Goal: Information Seeking & Learning: Check status

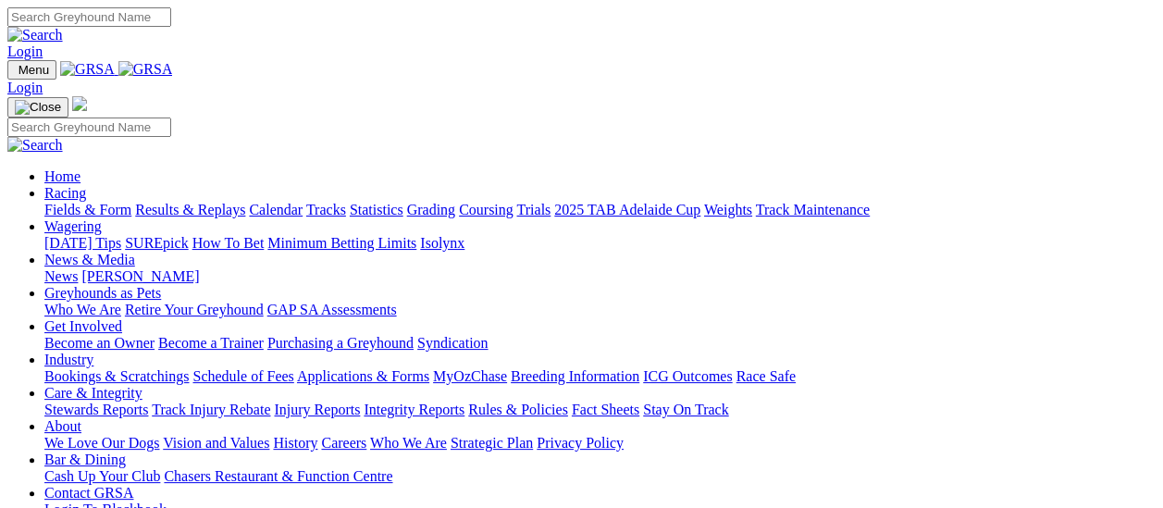
click at [205, 202] on link "Results & Replays" at bounding box center [190, 210] width 110 height 16
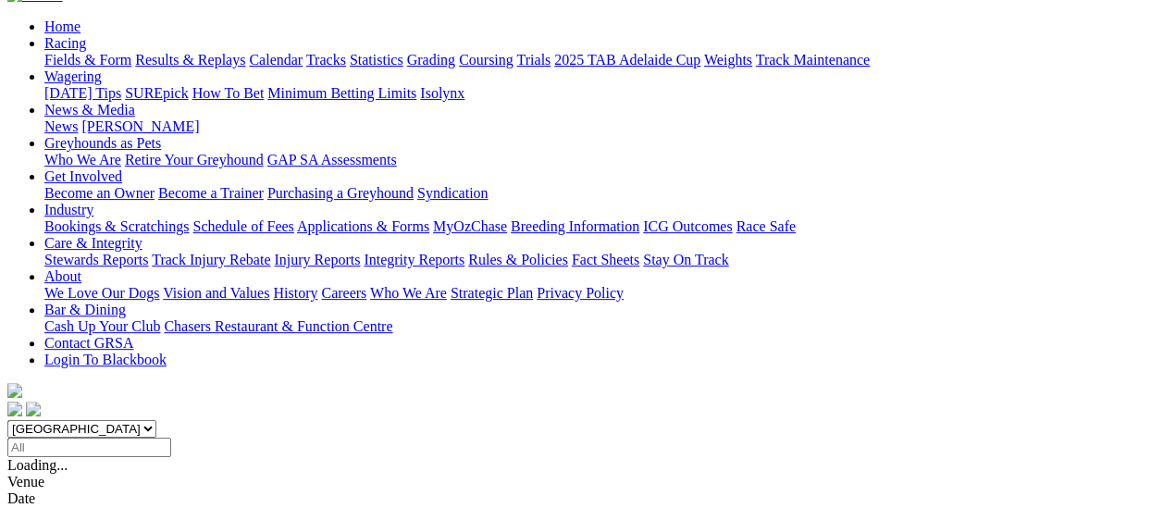
scroll to position [185, 0]
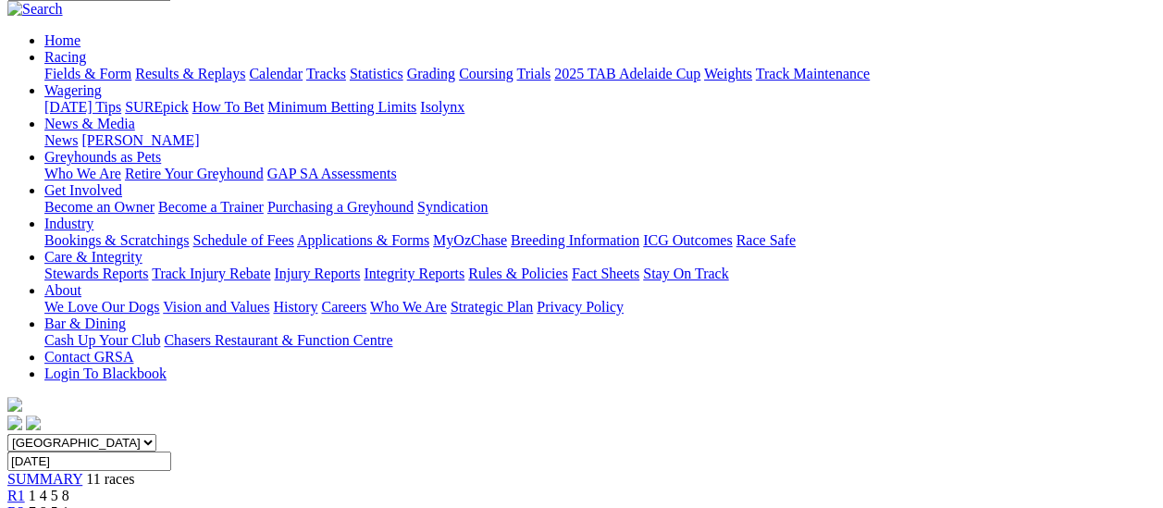
scroll to position [92, 0]
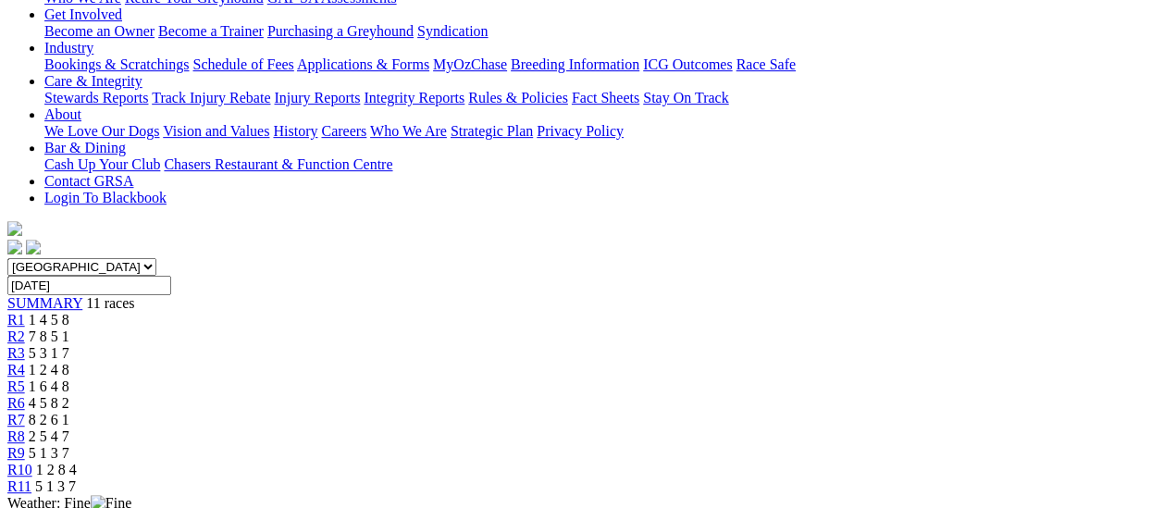
scroll to position [462, 0]
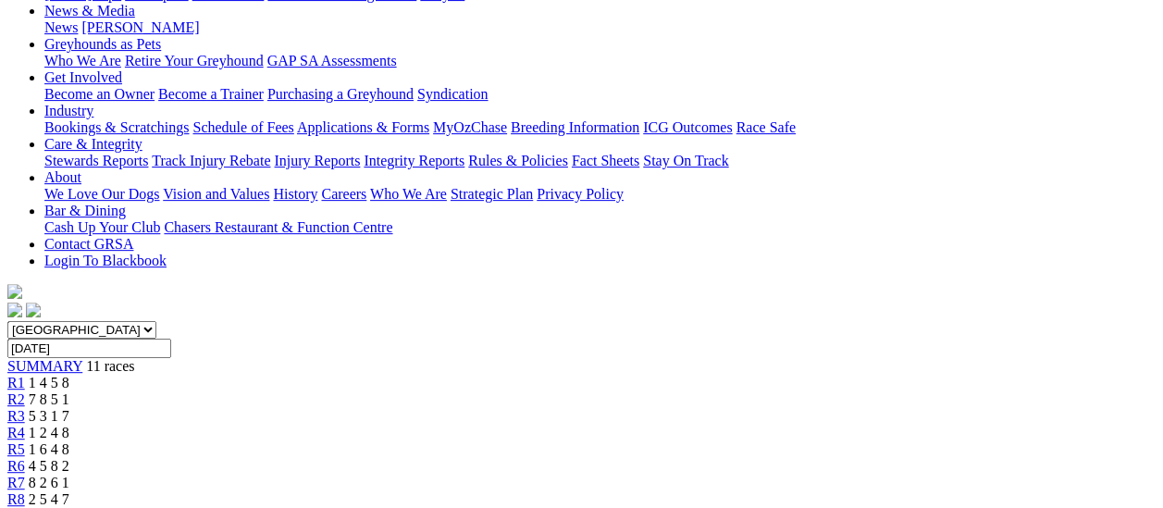
scroll to position [277, 0]
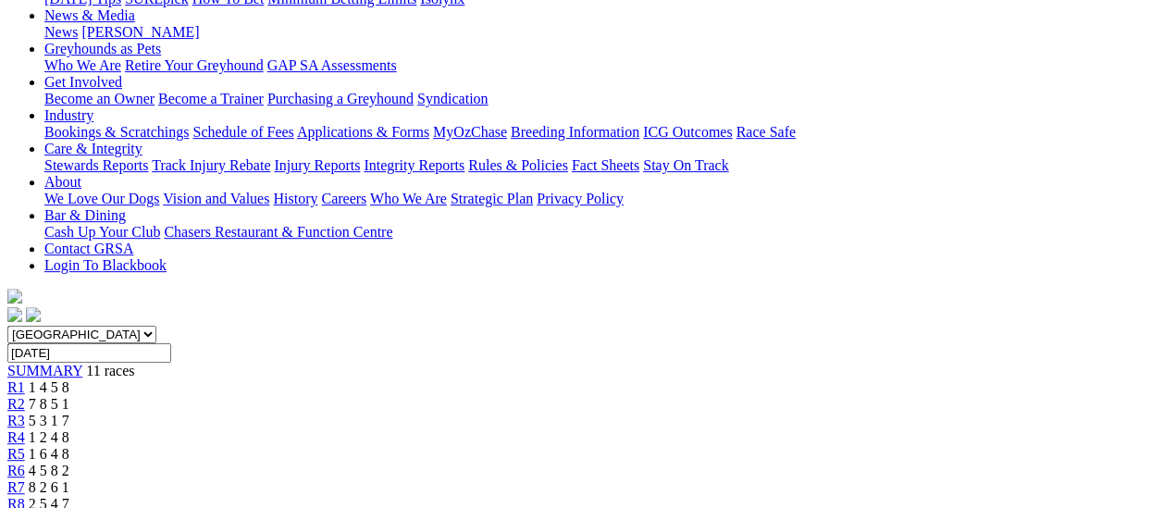
click at [25, 496] on span "R8" at bounding box center [16, 504] width 18 height 16
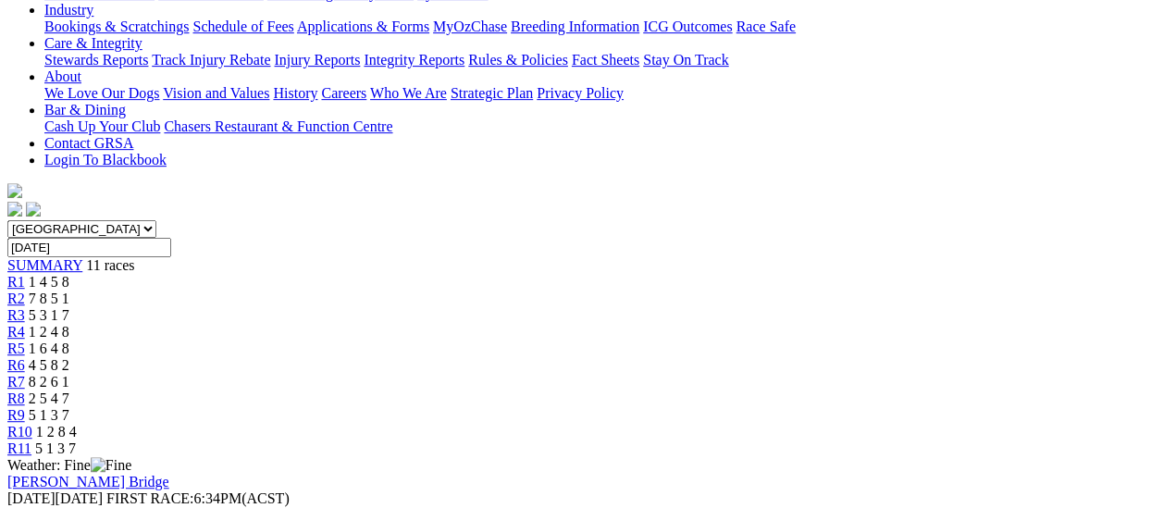
scroll to position [370, 0]
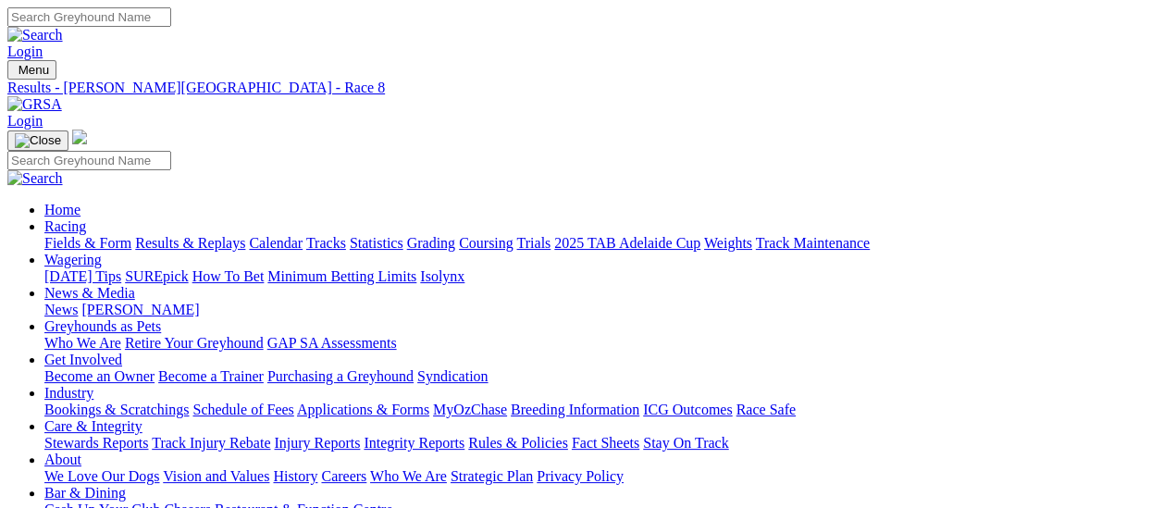
scroll to position [0, 0]
